Goal: Transaction & Acquisition: Purchase product/service

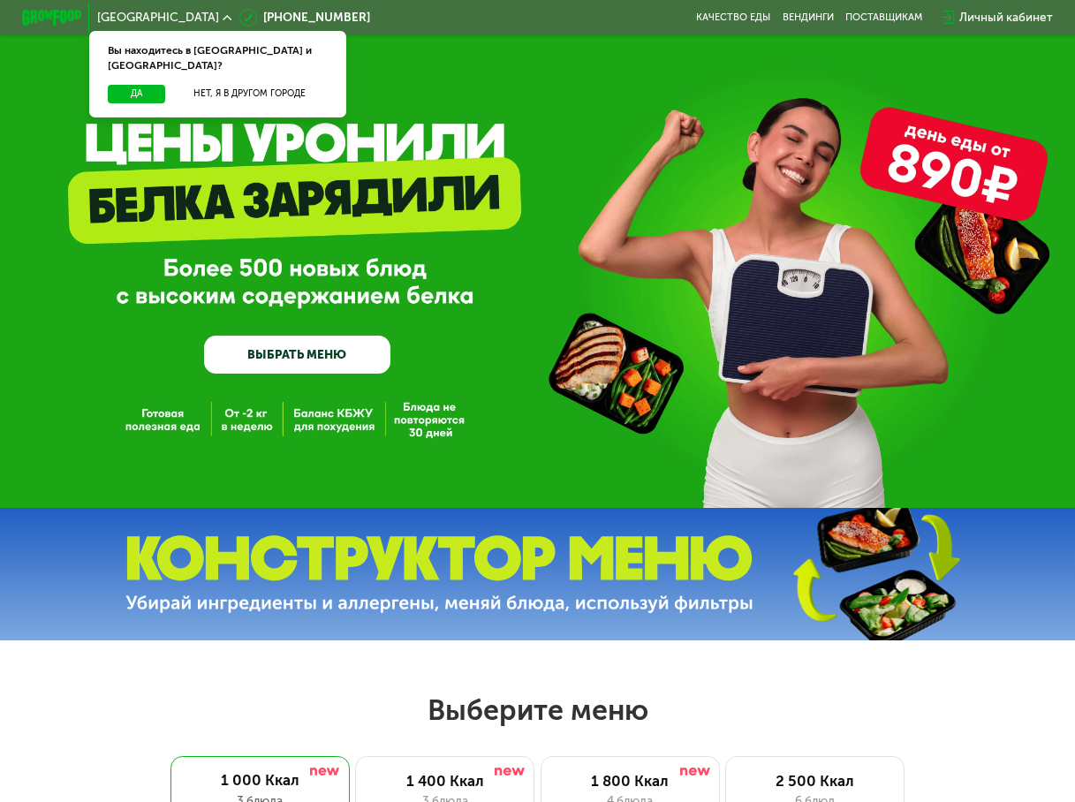
click at [331, 350] on link "ВЫБРАТЬ МЕНЮ" at bounding box center [297, 354] width 186 height 37
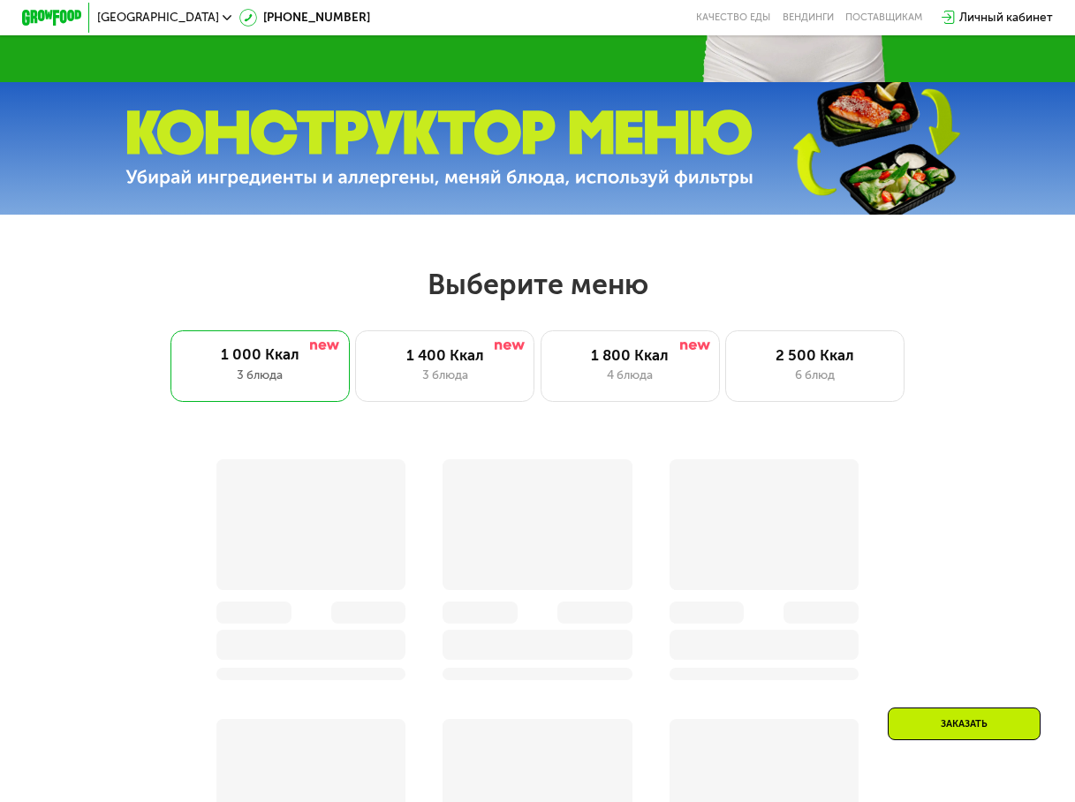
scroll to position [664, 0]
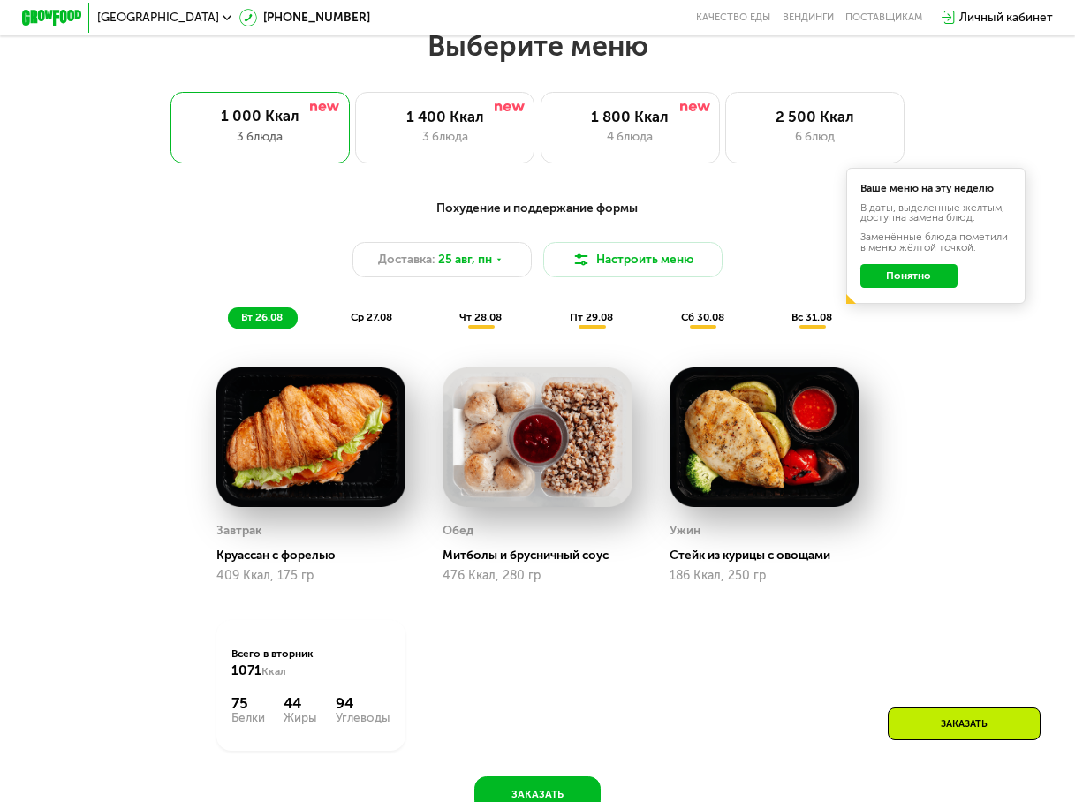
click at [375, 323] on span "ср 27.08" at bounding box center [372, 317] width 42 height 12
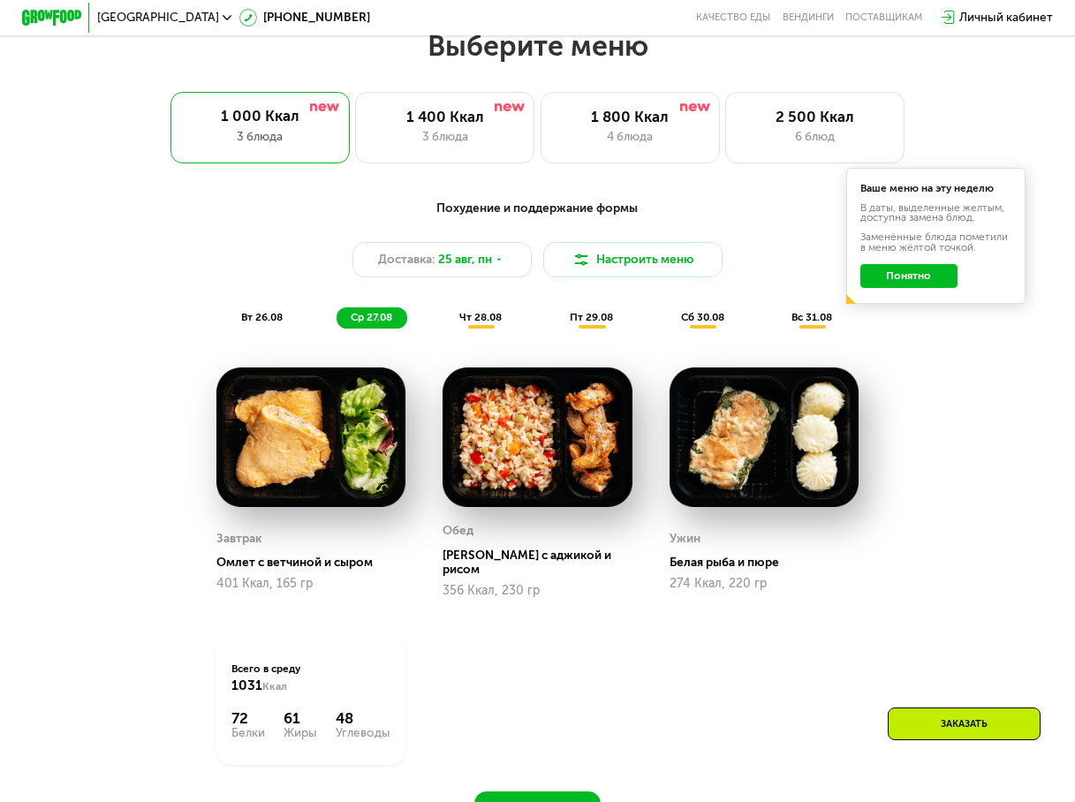
click at [487, 323] on span "чт 28.08" at bounding box center [480, 317] width 42 height 12
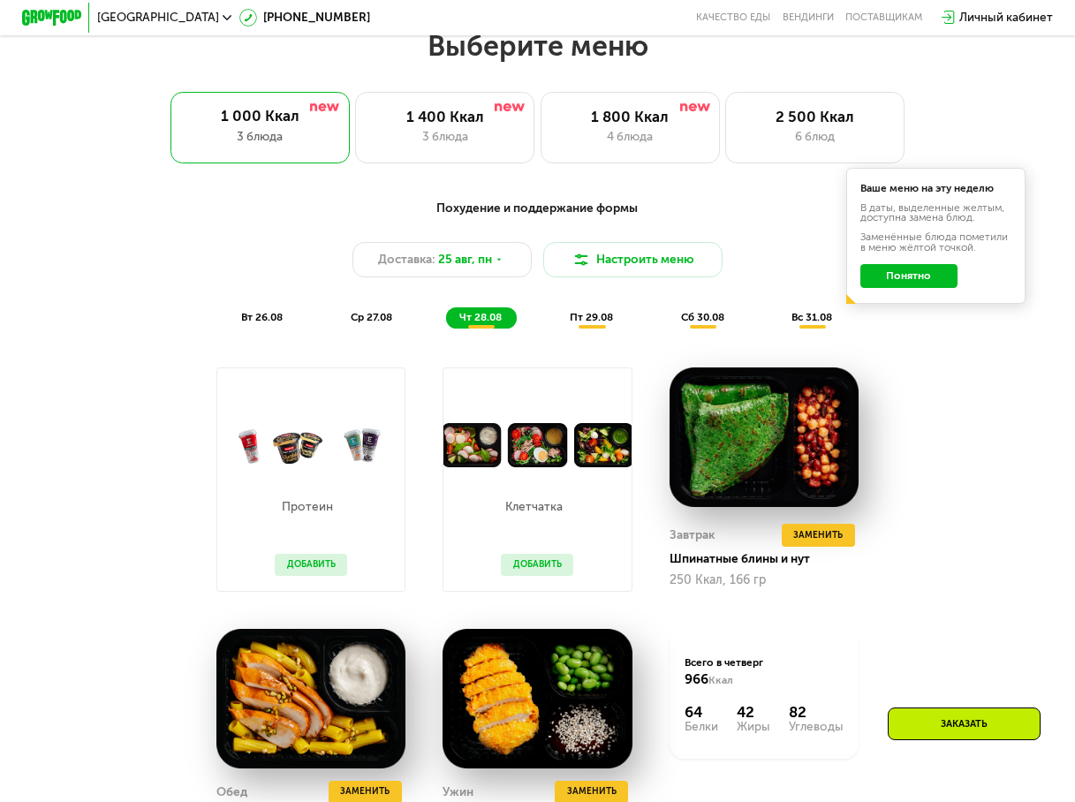
click at [608, 323] on span "пт 29.08" at bounding box center [591, 317] width 43 height 12
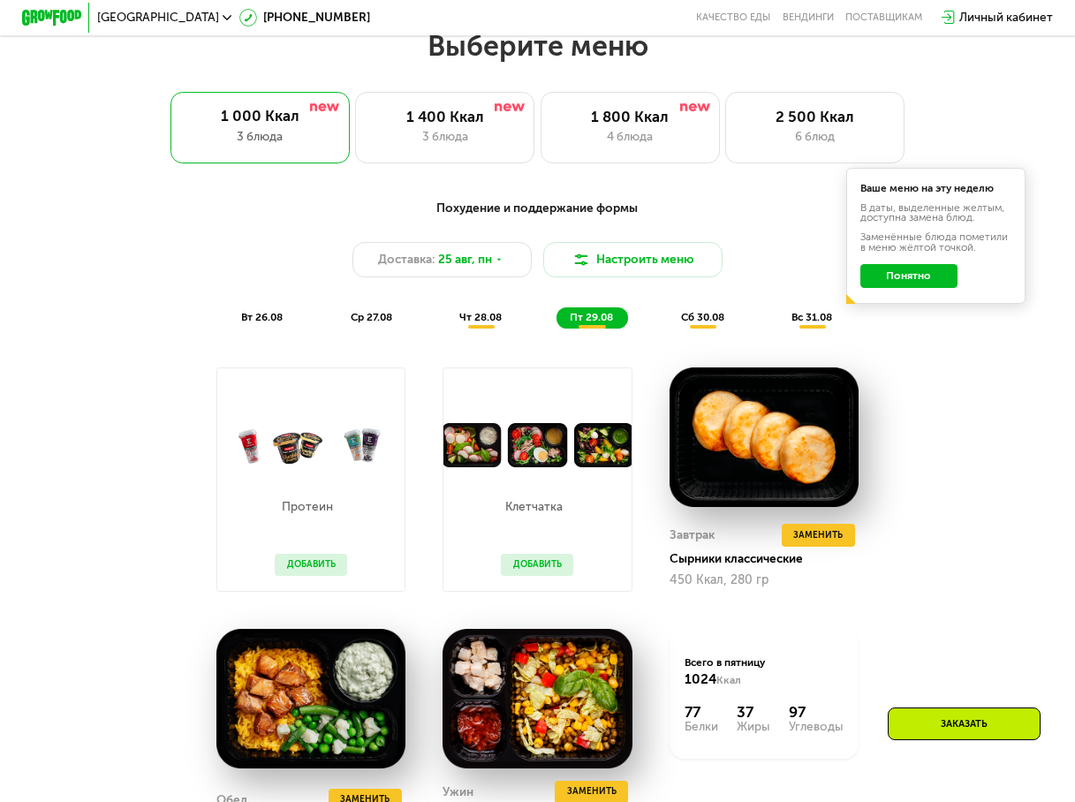
click at [693, 323] on span "сб 30.08" at bounding box center [702, 317] width 43 height 12
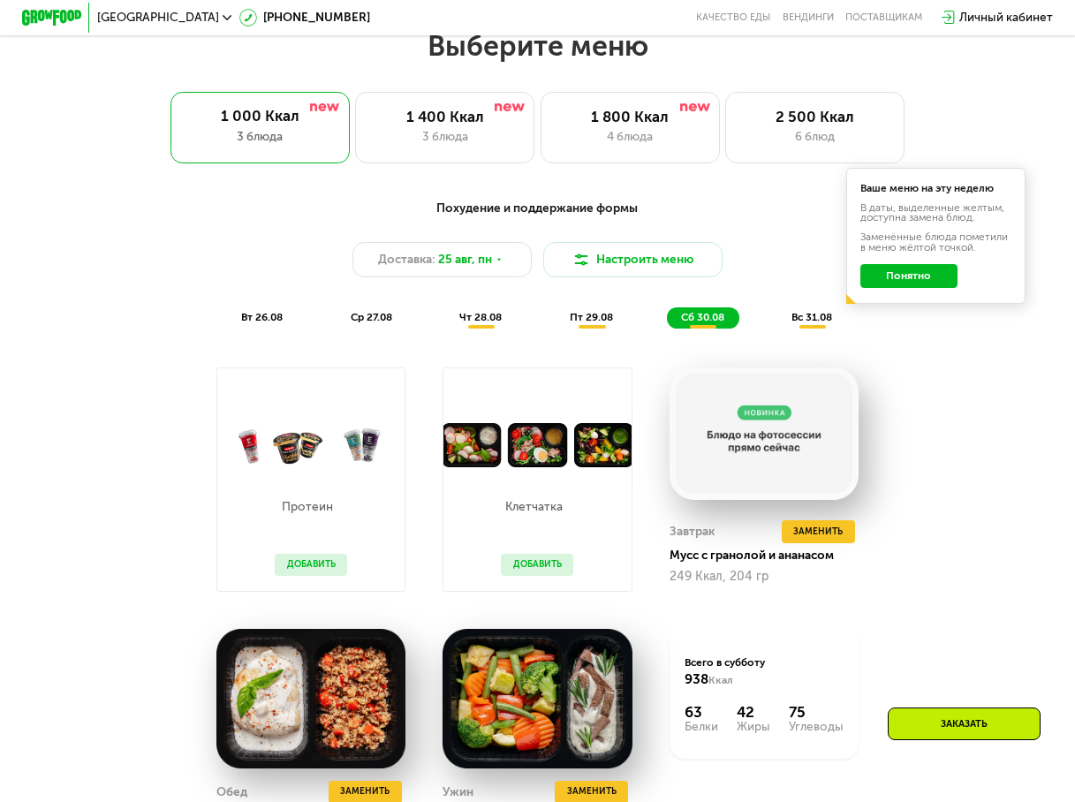
scroll to position [311, 0]
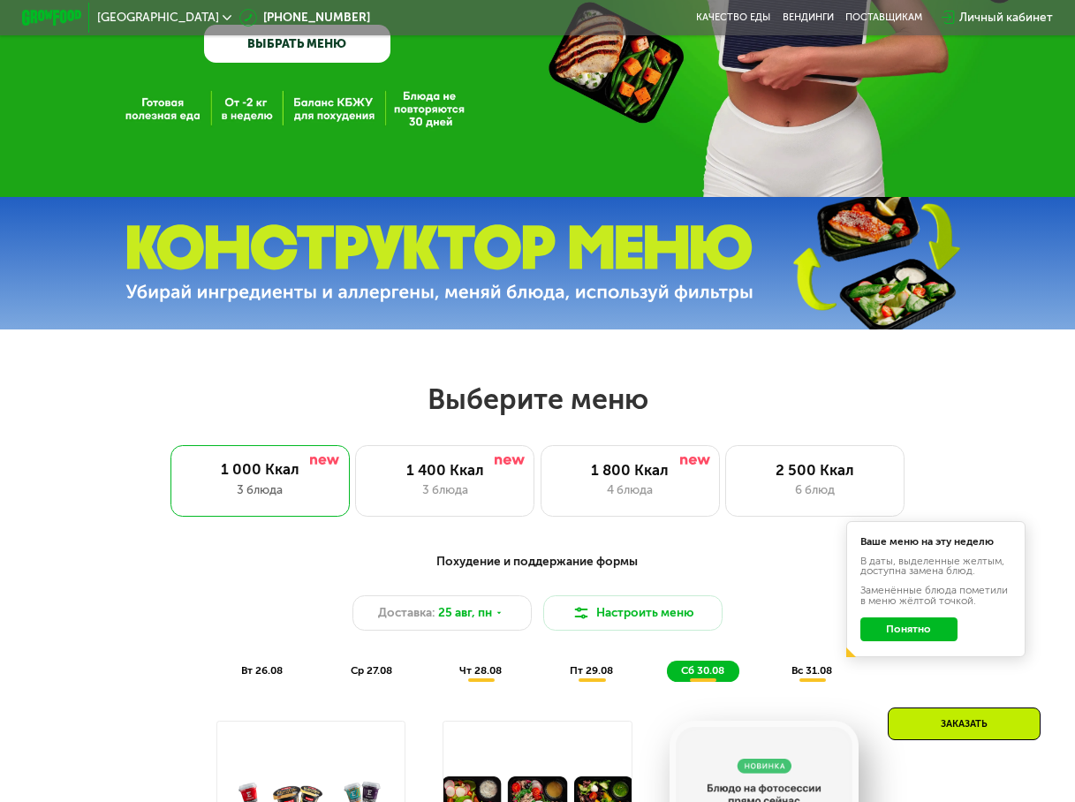
click at [928, 641] on button "Понятно" at bounding box center [908, 629] width 97 height 24
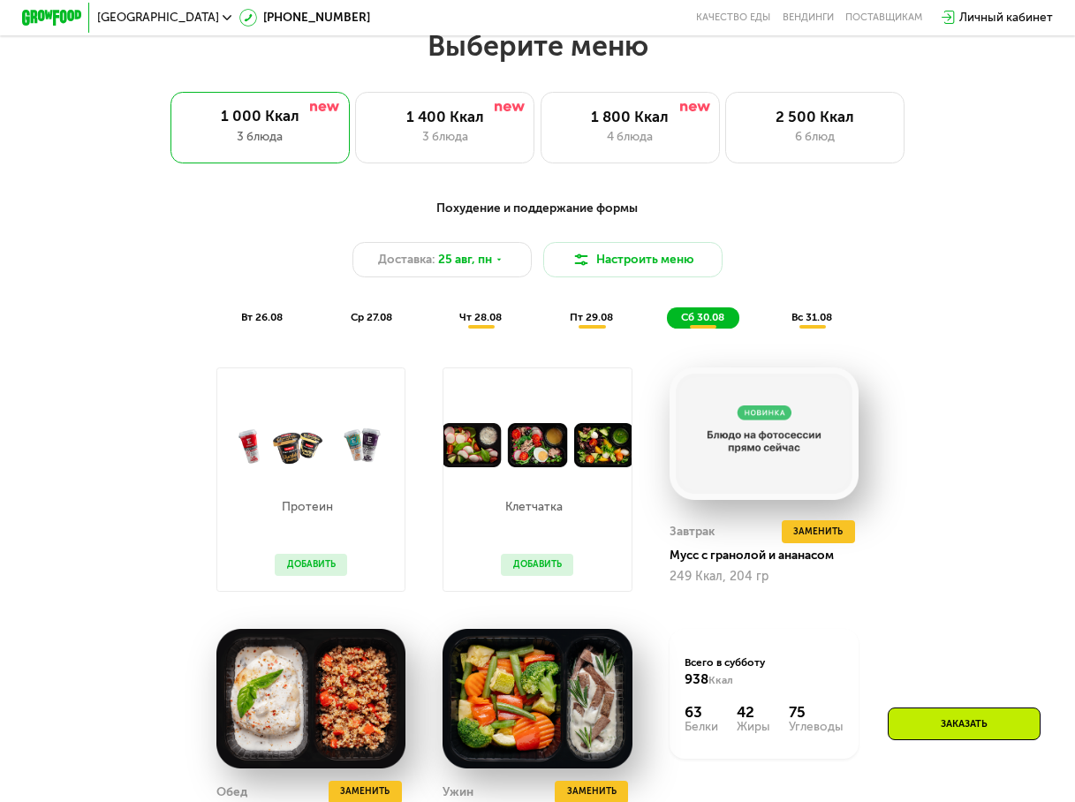
scroll to position [1106, 0]
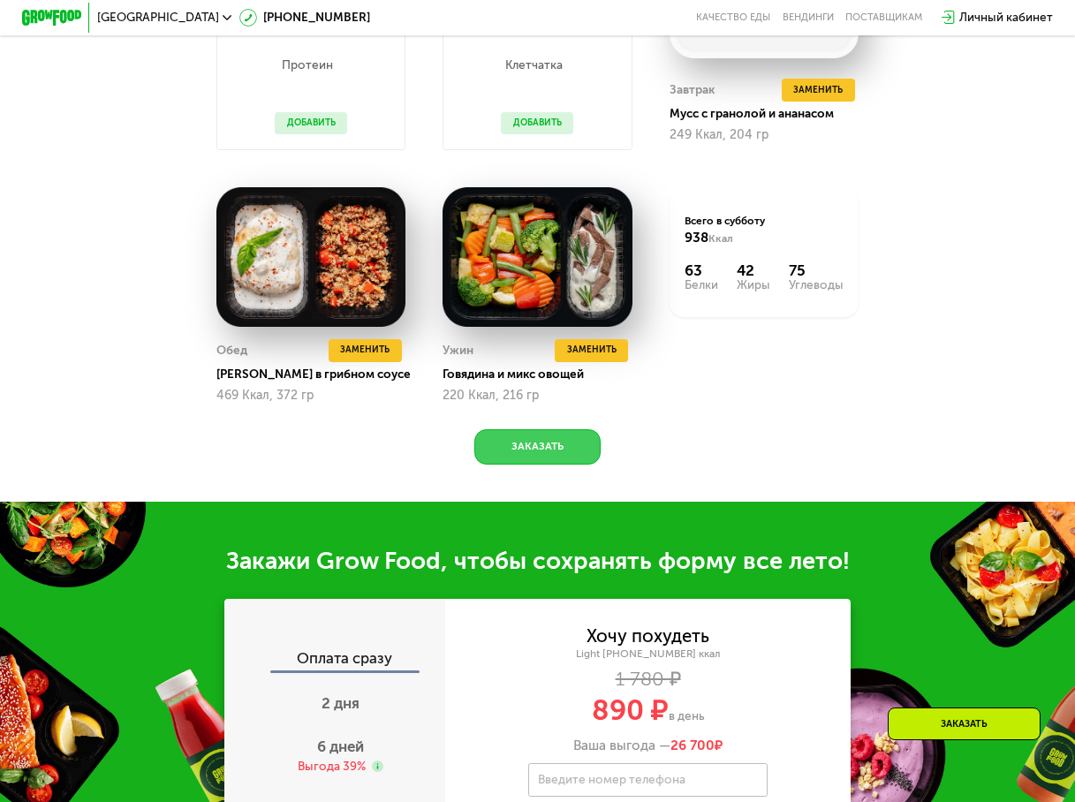
click at [567, 466] on button "Заказать" at bounding box center [536, 447] width 125 height 36
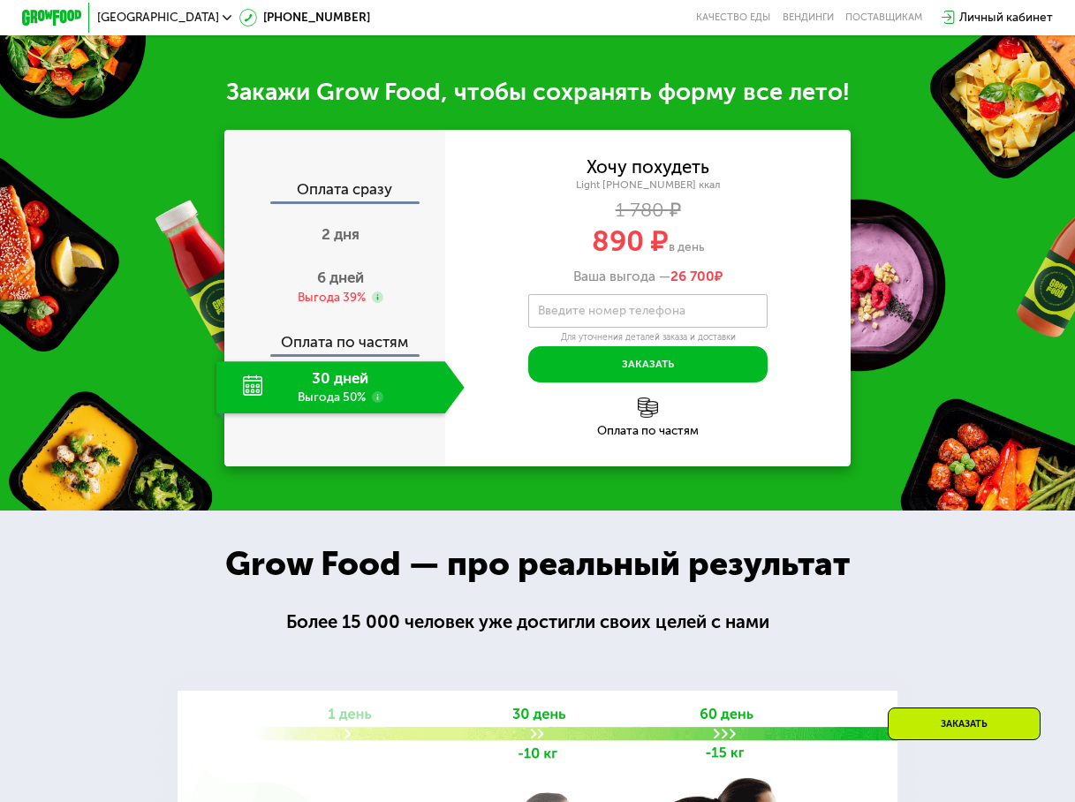
scroll to position [1625, 0]
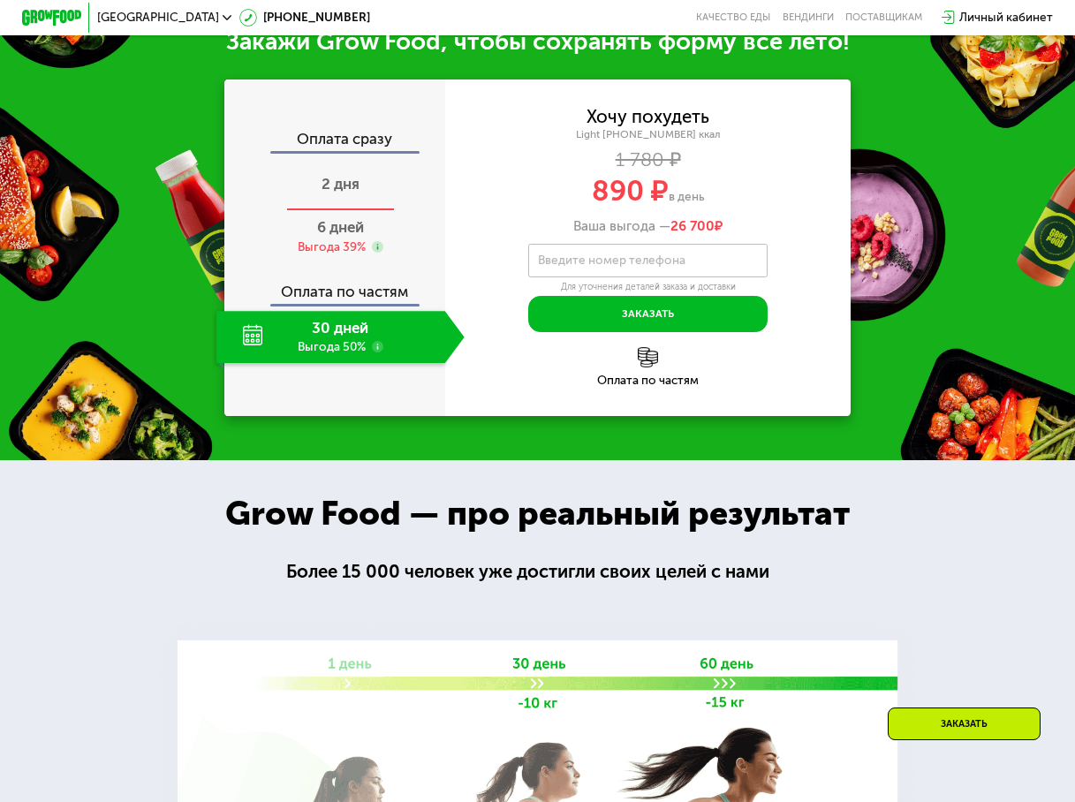
click at [343, 193] on span "2 дня" at bounding box center [341, 184] width 38 height 18
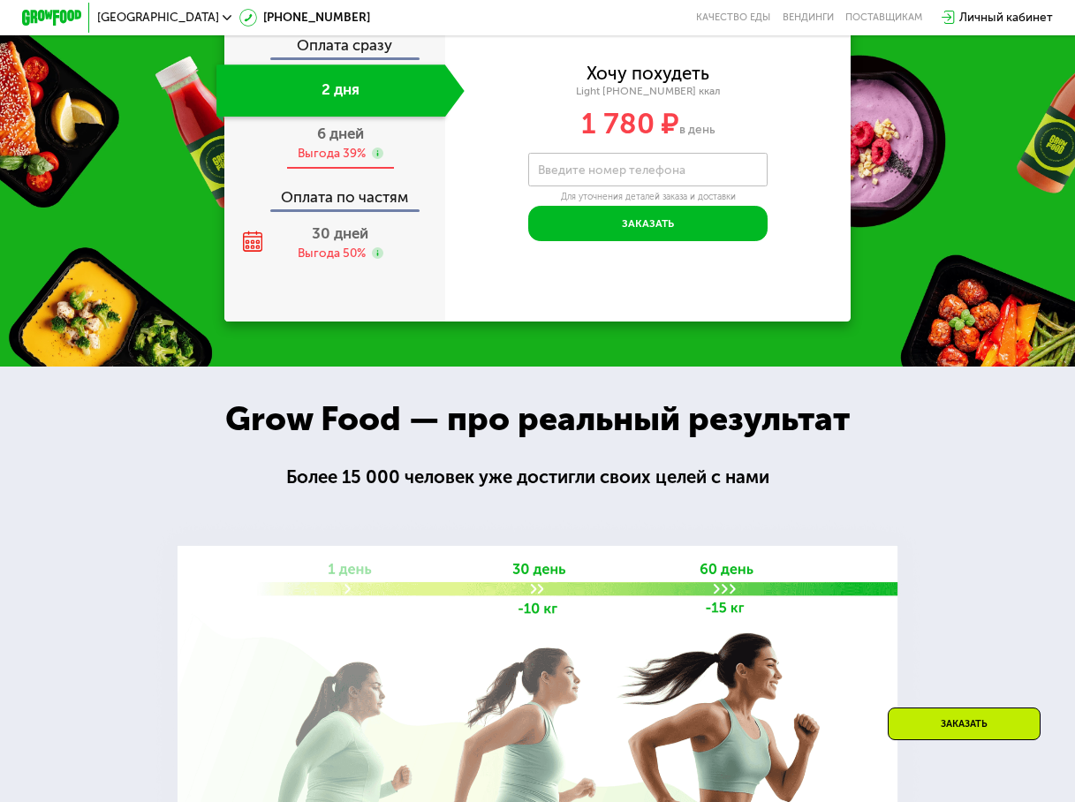
click at [346, 163] on div "Выгода 39%" at bounding box center [332, 154] width 68 height 17
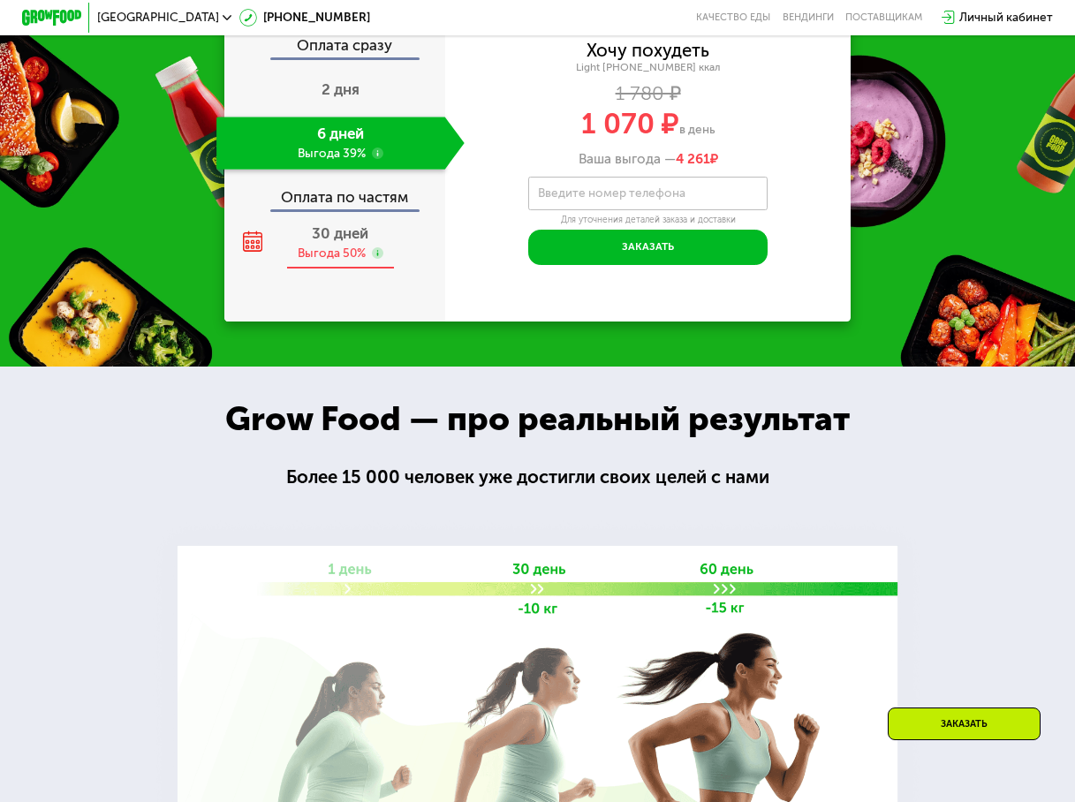
click at [325, 242] on span "30 дней" at bounding box center [340, 233] width 57 height 18
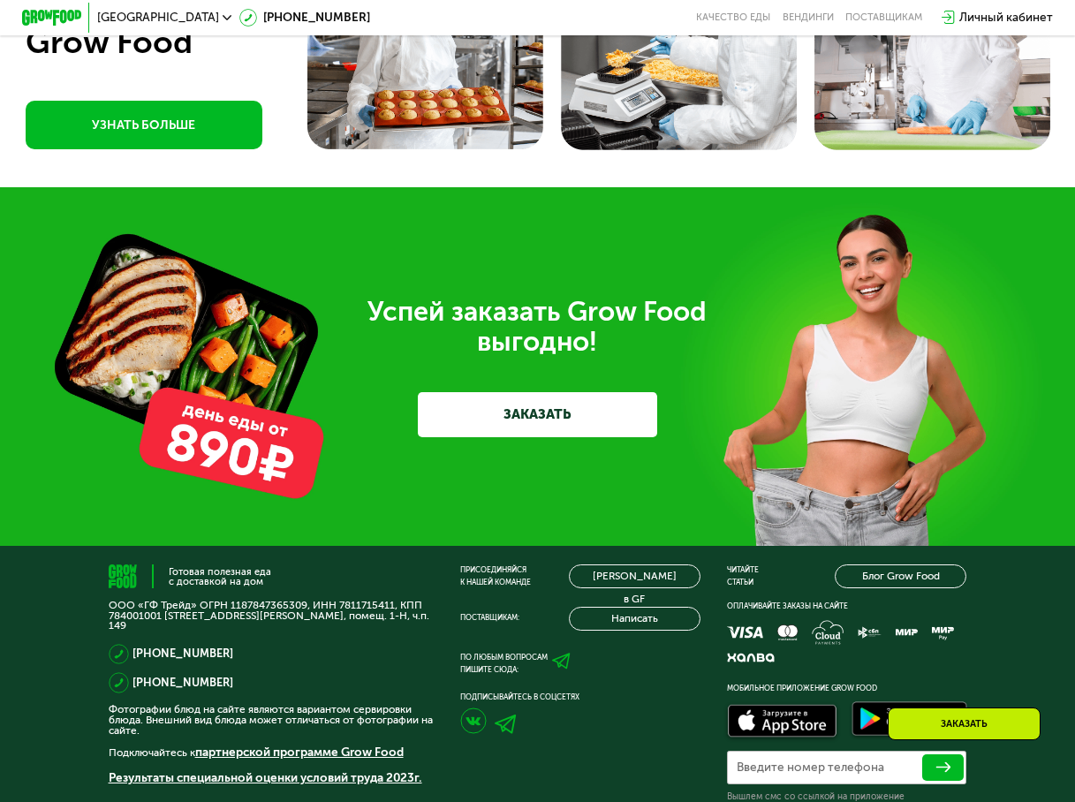
scroll to position [4354, 0]
